Goal: Information Seeking & Learning: Learn about a topic

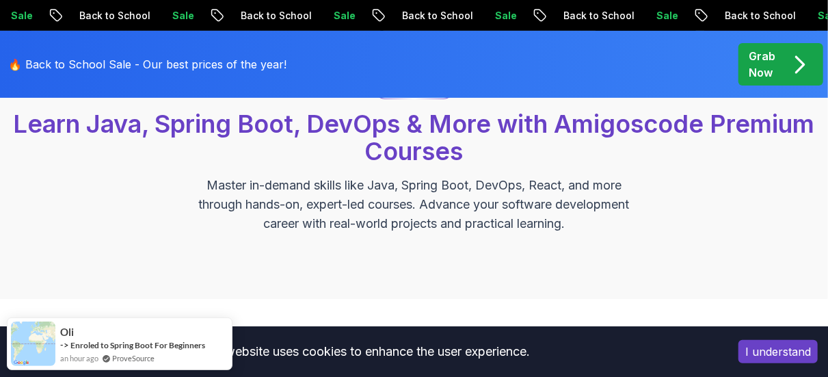
scroll to position [68, 0]
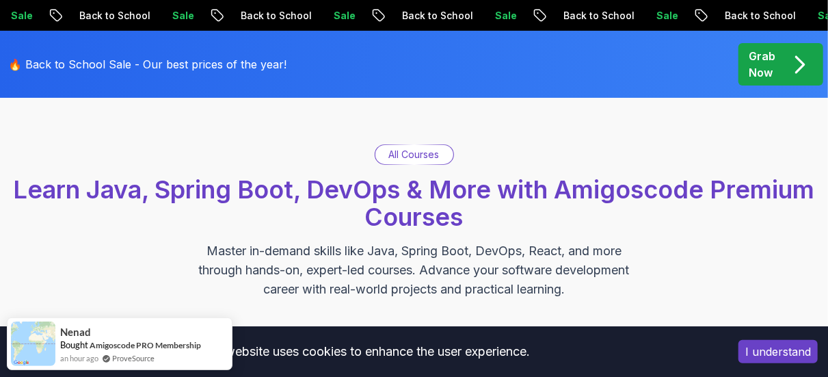
click at [389, 223] on span "Learn Java, Spring Boot, DevOps & More with Amigoscode Premium Courses" at bounding box center [414, 202] width 801 height 57
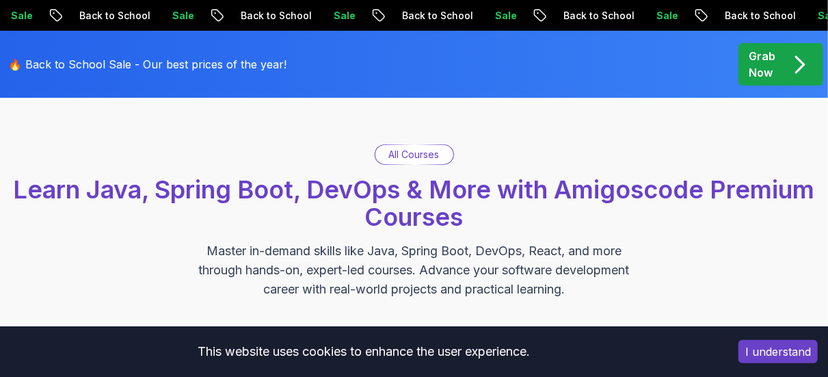
click at [427, 152] on p "All Courses" at bounding box center [414, 155] width 51 height 14
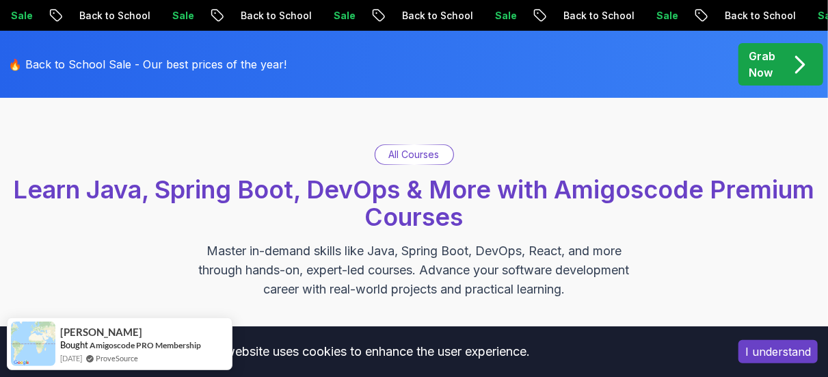
click at [396, 204] on span "Learn Java, Spring Boot, DevOps & More with Amigoscode Premium Courses" at bounding box center [414, 202] width 801 height 57
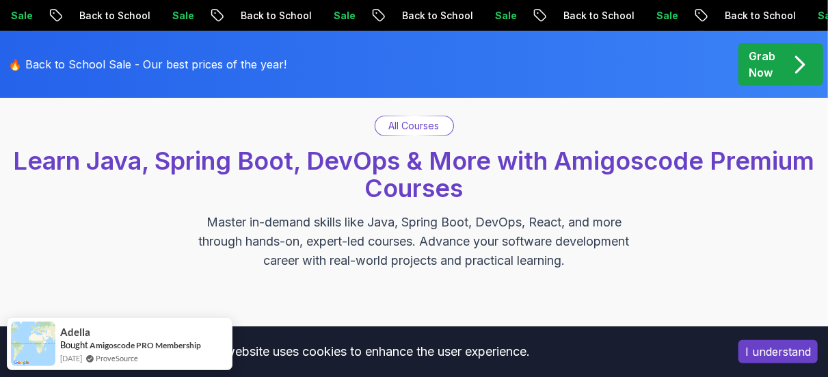
scroll to position [0, 0]
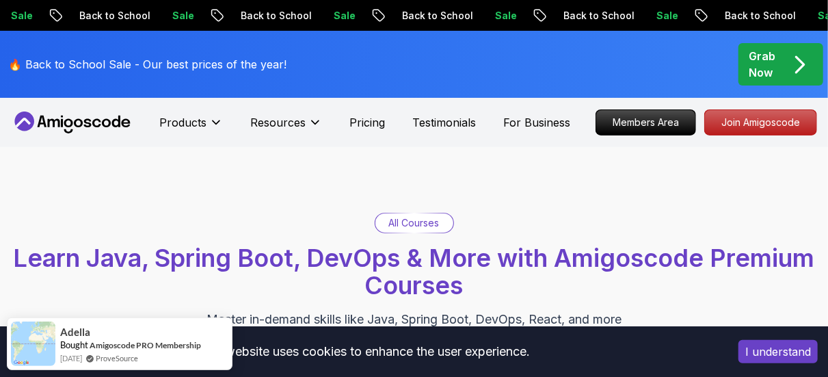
click at [440, 221] on div "All Courses" at bounding box center [414, 222] width 78 height 19
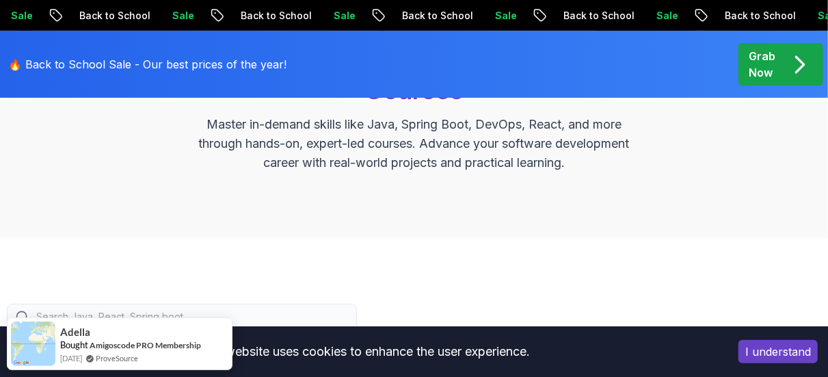
scroll to position [68, 0]
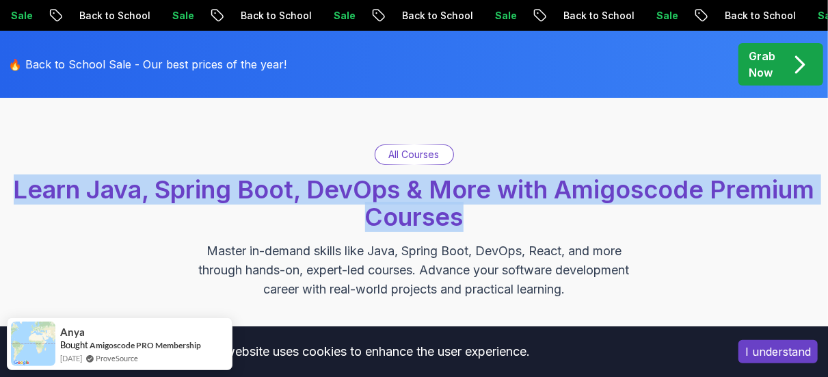
drag, startPoint x: 464, startPoint y: 213, endPoint x: 17, endPoint y: 164, distance: 449.8
click at [17, 164] on div "All Courses Learn Java, Spring Boot, DevOps & More with Amigoscode Premium Cour…" at bounding box center [414, 221] width 814 height 155
drag, startPoint x: 233, startPoint y: 232, endPoint x: 241, endPoint y: 228, distance: 9.2
click at [233, 232] on div "All Courses Learn Java, Spring Boot, DevOps & More with Amigoscode Premium Cour…" at bounding box center [414, 221] width 814 height 155
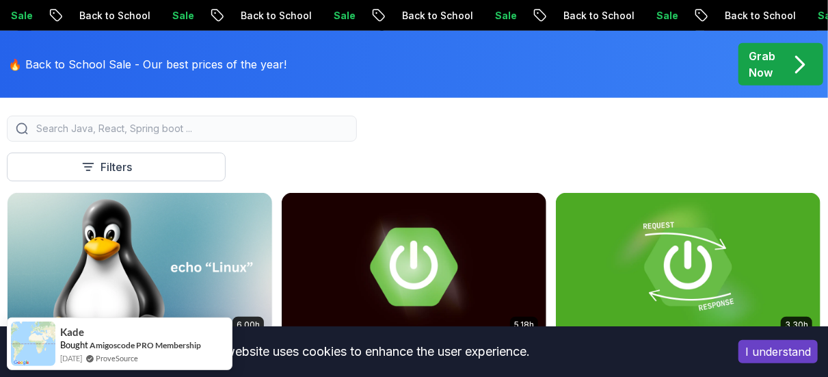
scroll to position [342, 0]
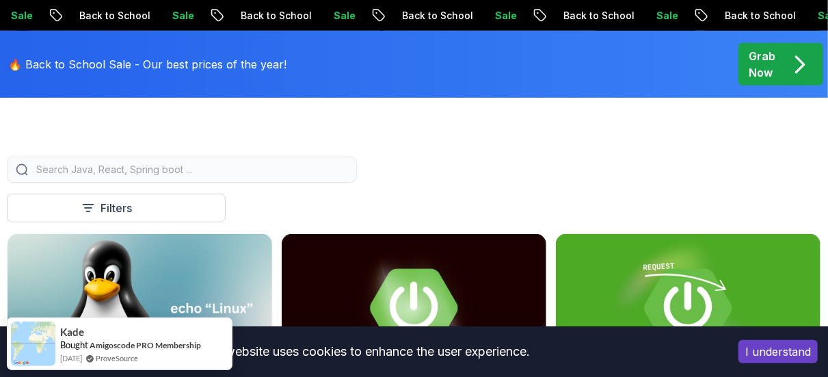
click at [208, 171] on input "search" at bounding box center [191, 170] width 314 height 14
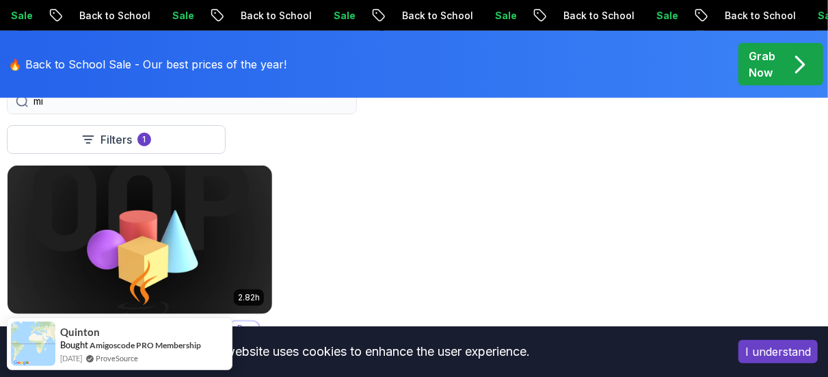
scroll to position [342, 0]
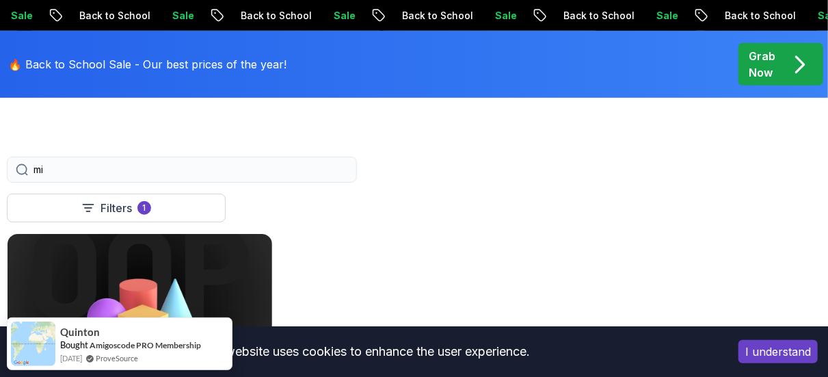
type input "m"
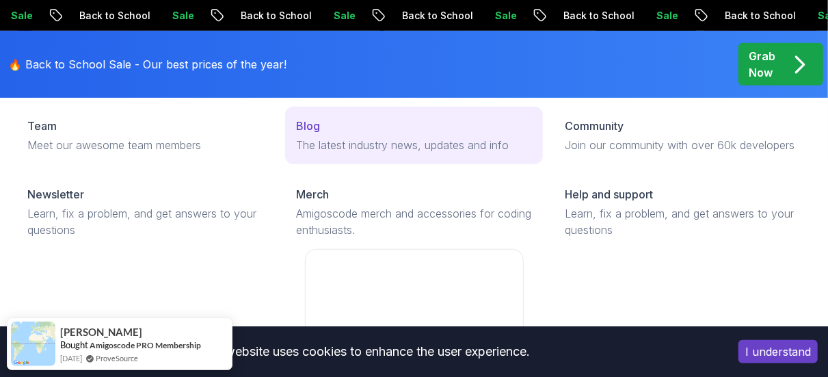
scroll to position [273, 0]
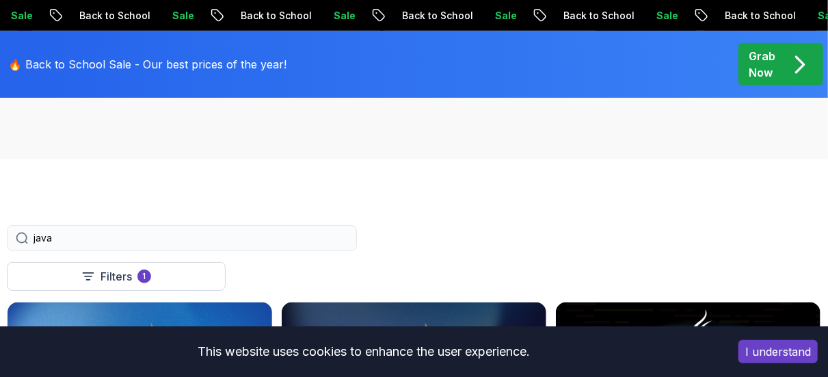
type input "java"
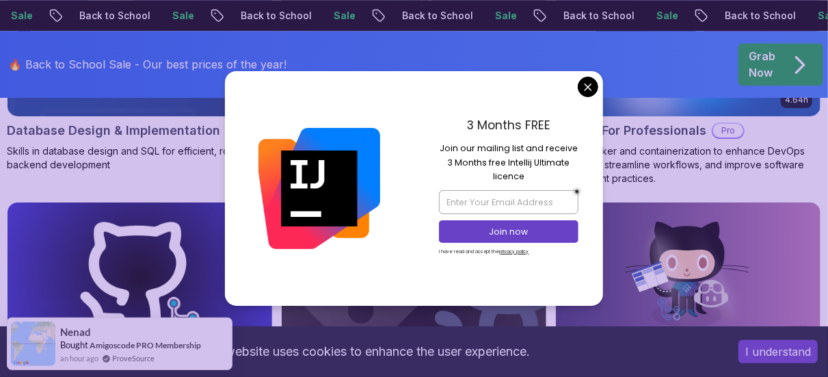
scroll to position [1436, 0]
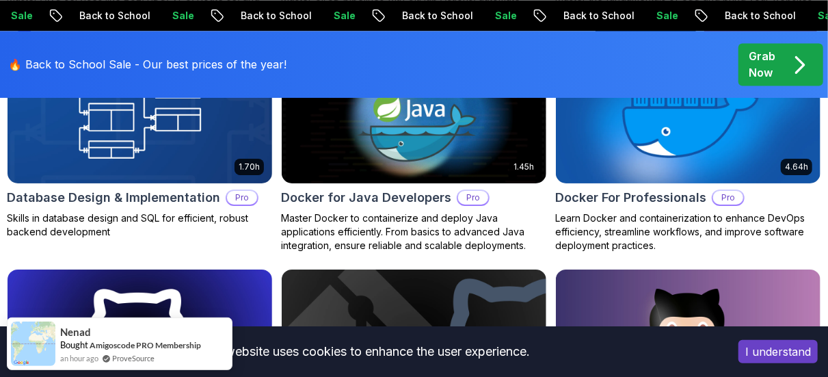
scroll to position [1367, 0]
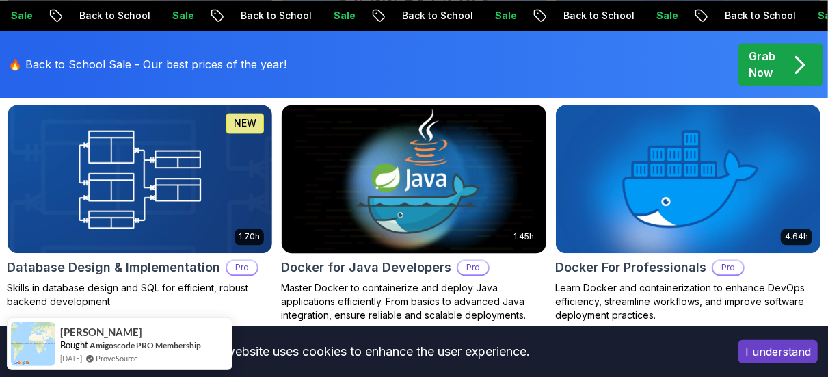
click at [511, 193] on img at bounding box center [414, 179] width 278 height 156
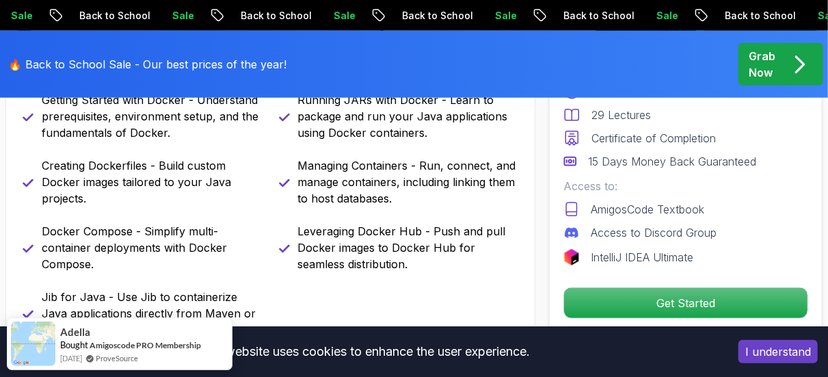
scroll to position [547, 0]
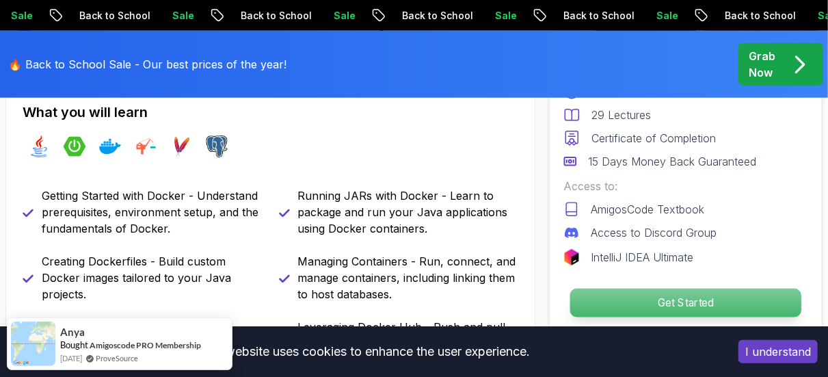
click at [626, 299] on p "Get Started" at bounding box center [685, 303] width 231 height 29
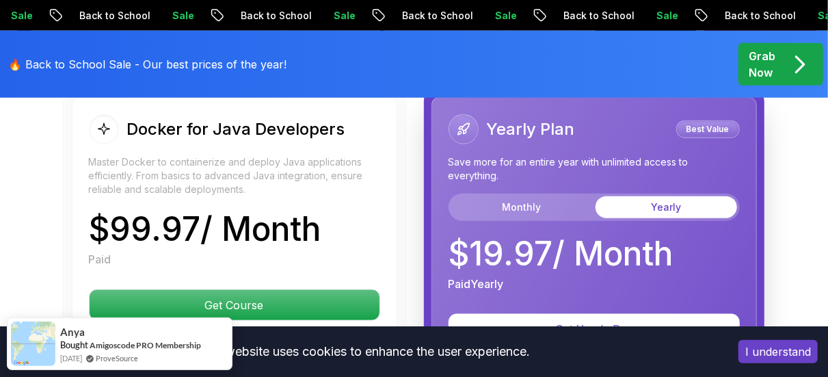
scroll to position [3130, 0]
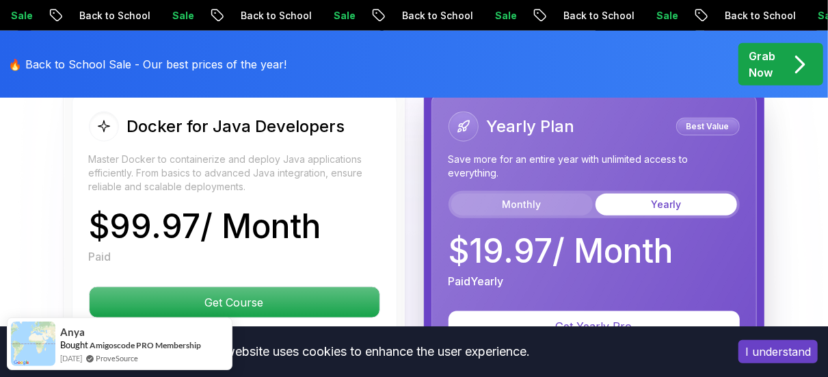
click at [527, 193] on button "Monthly" at bounding box center [522, 204] width 142 height 22
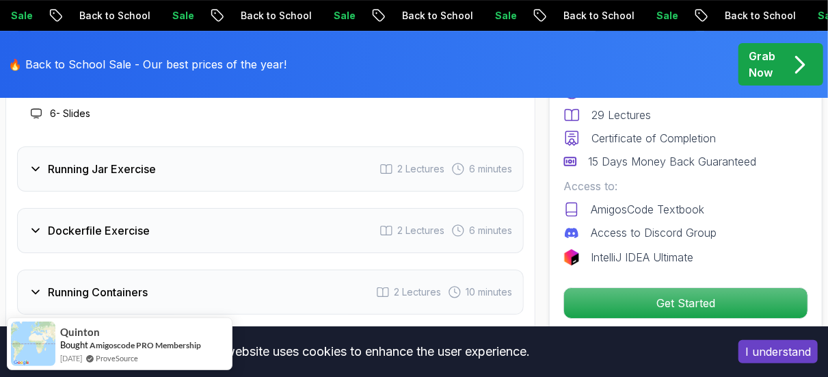
scroll to position [2241, 0]
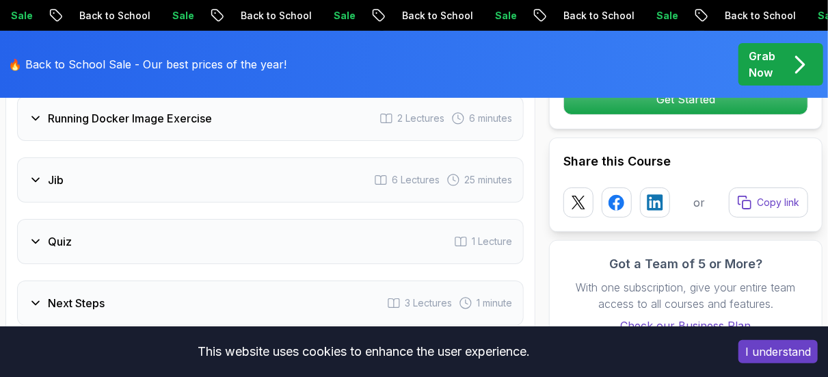
click at [256, 170] on div "Jib 6 Lectures 25 minutes" at bounding box center [270, 179] width 507 height 45
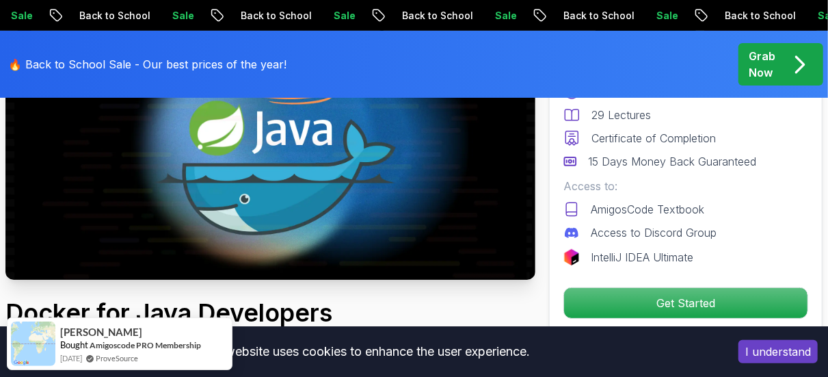
scroll to position [0, 0]
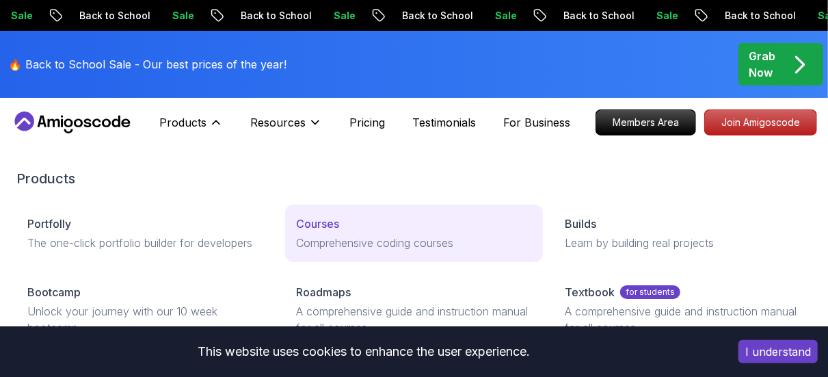
click at [319, 232] on link "Courses Comprehensive coding courses" at bounding box center [414, 232] width 258 height 57
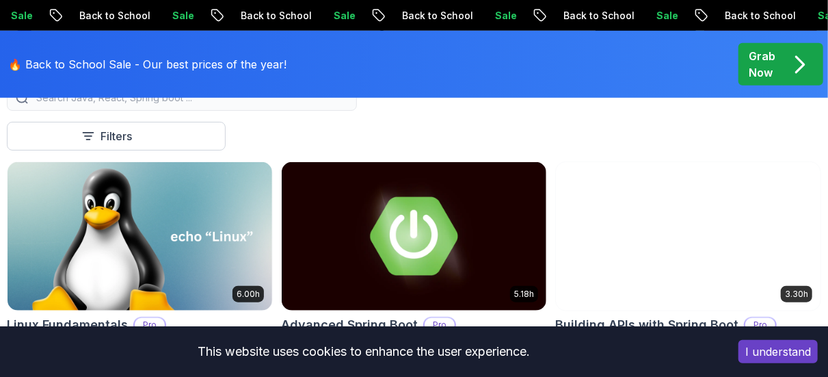
scroll to position [547, 0]
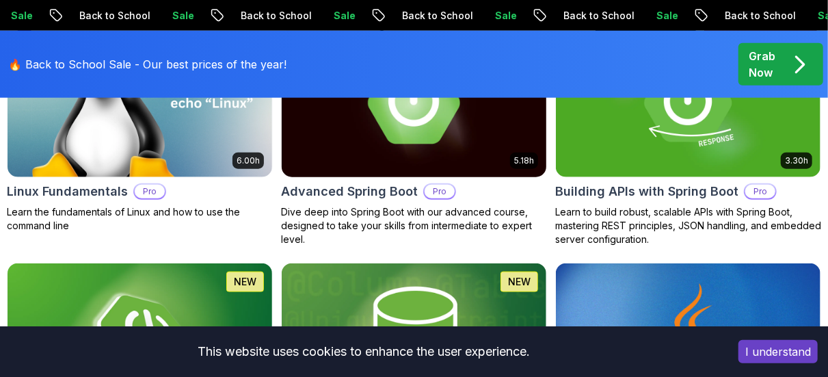
click at [318, 167] on img at bounding box center [414, 103] width 278 height 156
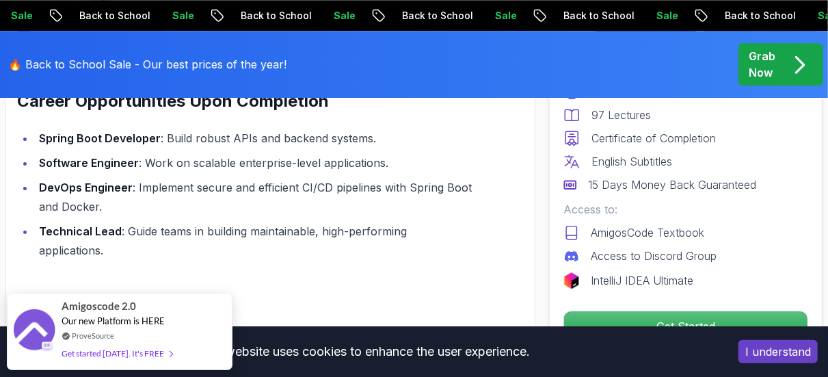
scroll to position [1641, 0]
